Goal: Task Accomplishment & Management: Manage account settings

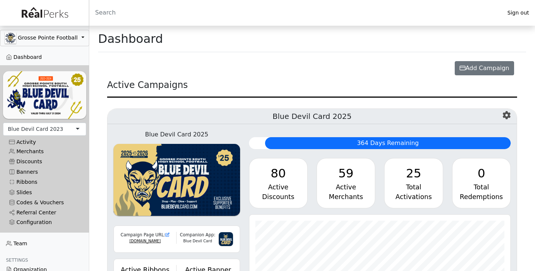
scroll to position [372983, 372808]
click at [33, 129] on div "Blue Devil Card 2023" at bounding box center [35, 129] width 55 height 8
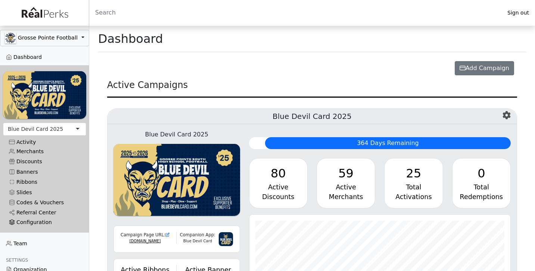
click at [33, 222] on div "Configuration" at bounding box center [44, 222] width 71 height 6
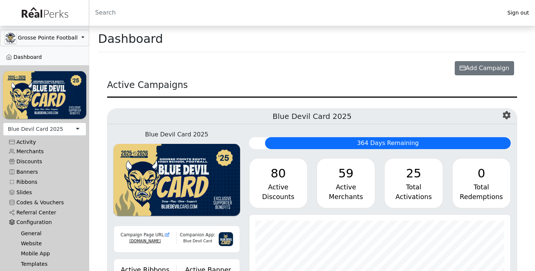
scroll to position [86, 261]
click at [33, 235] on link "General" at bounding box center [47, 233] width 65 height 10
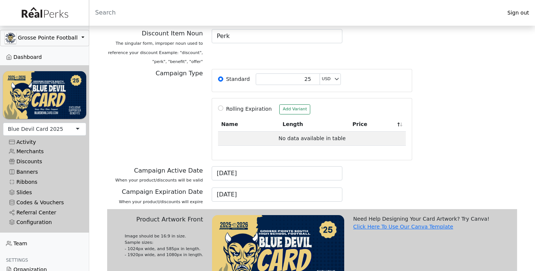
scroll to position [164, 0]
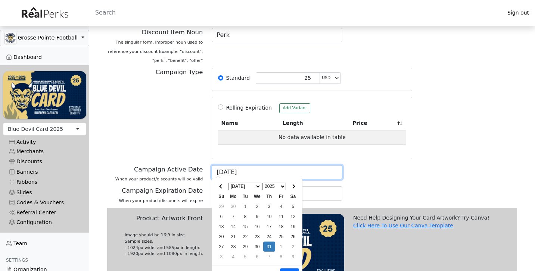
click at [221, 169] on input "07/31/2025" at bounding box center [277, 172] width 131 height 14
click at [294, 187] on span at bounding box center [293, 186] width 4 height 4
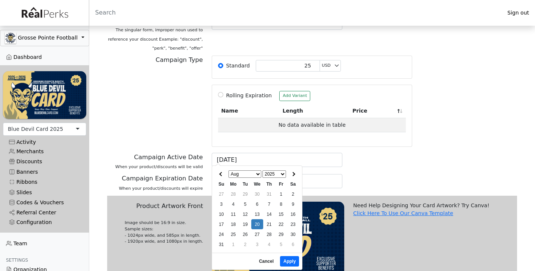
scroll to position [185, 0]
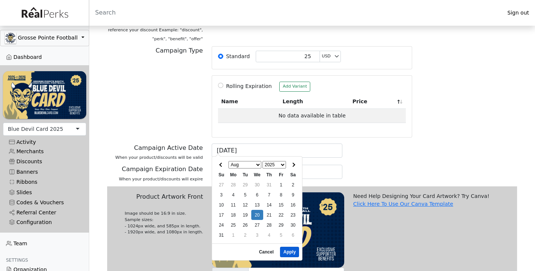
click at [288, 253] on button "Apply" at bounding box center [289, 252] width 19 height 10
type input "08/20/2025"
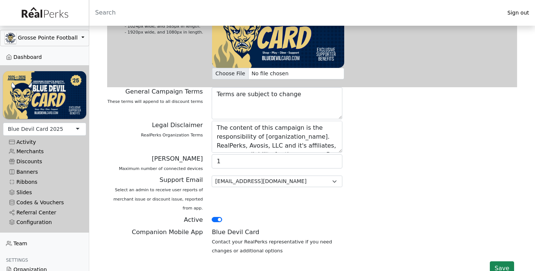
scroll to position [385, 0]
click at [498, 262] on button "Save" at bounding box center [501, 269] width 24 height 14
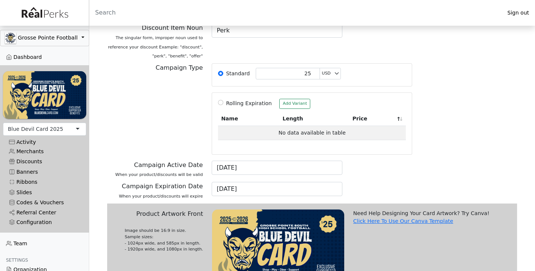
scroll to position [169, 0]
